Goal: Check status: Check status

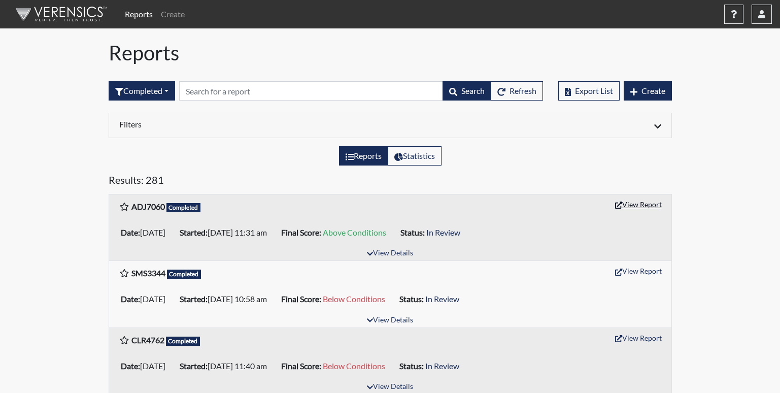
click at [625, 200] on button "View Report" at bounding box center [639, 204] width 56 height 16
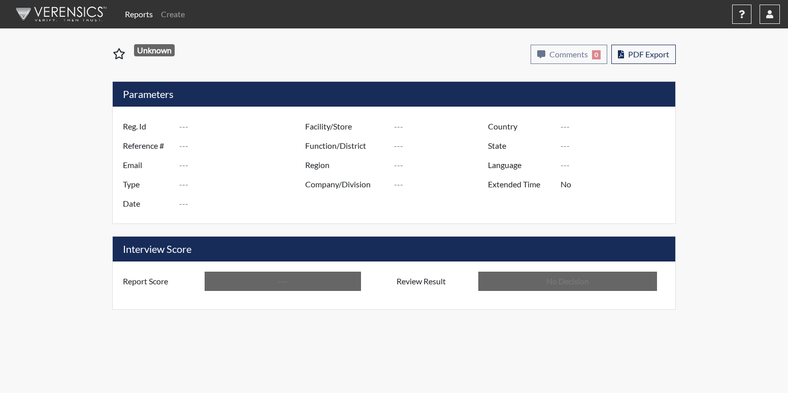
type input "ADJ7060"
type input "51538"
type input "---"
type input "Corrections Pre-Employment"
type input "[DATE]"
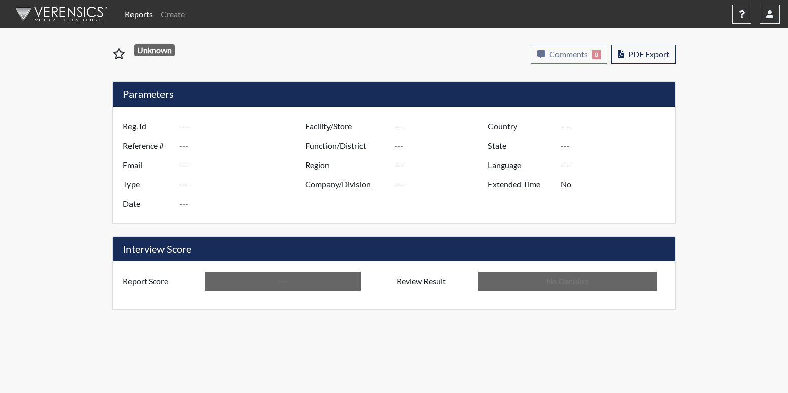
type input "[PERSON_NAME]"
type input "[GEOGRAPHIC_DATA]"
type input "[US_STATE]"
type input "English"
type input "Above Conditions"
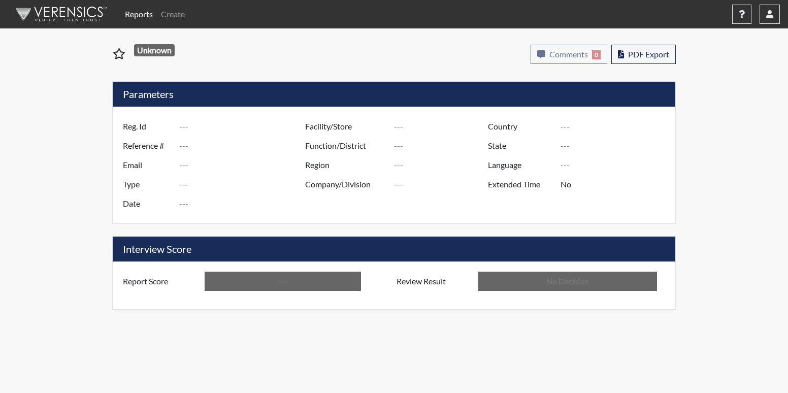
type input "In Review"
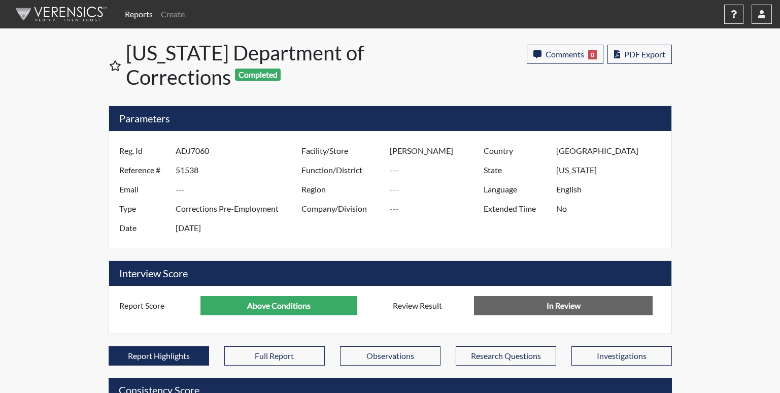
scroll to position [507389, 507136]
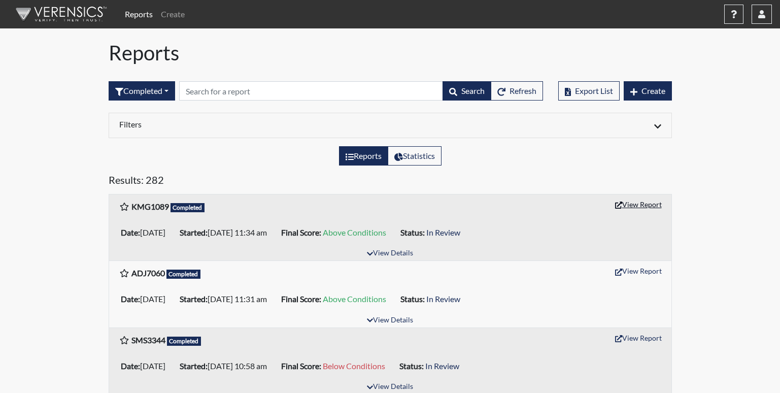
click at [633, 205] on button "View Report" at bounding box center [639, 204] width 56 height 16
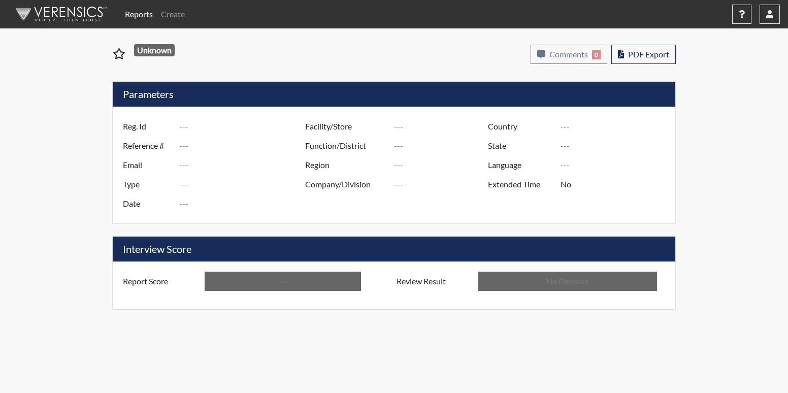
type input "KMG1089"
type input "51539"
type input "---"
type input "Corrections Pre-Employment"
type input "[DATE]"
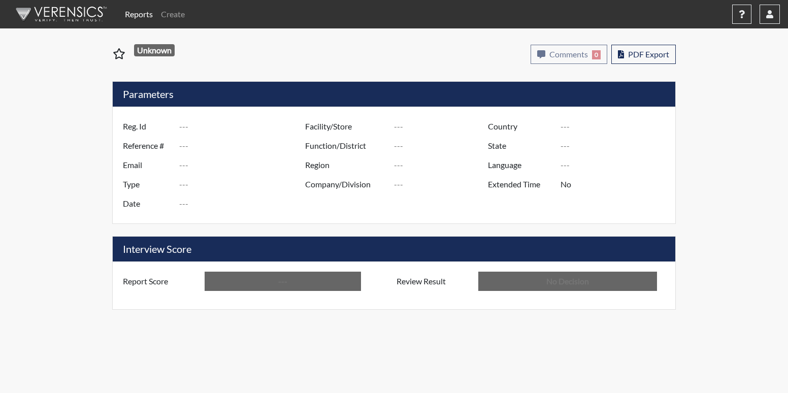
type input "[PERSON_NAME]"
type input "[GEOGRAPHIC_DATA]"
type input "[US_STATE]"
type input "English"
type input "Above Conditions"
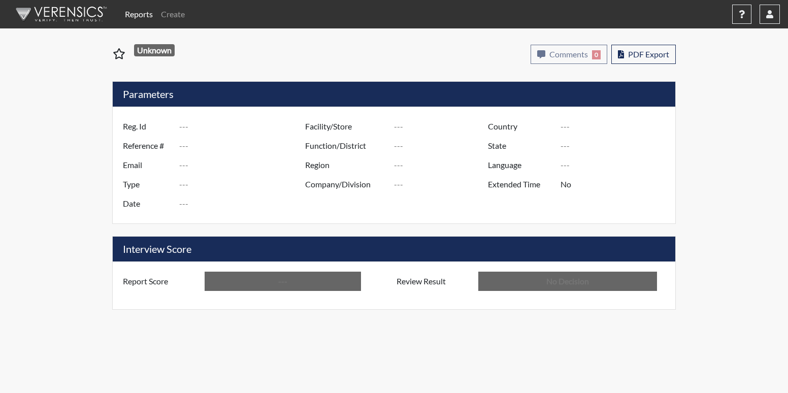
type input "In Review"
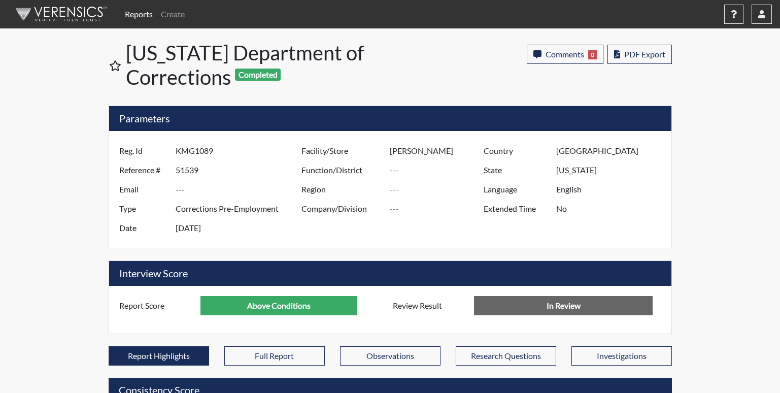
scroll to position [507389, 507136]
